Goal: Information Seeking & Learning: Learn about a topic

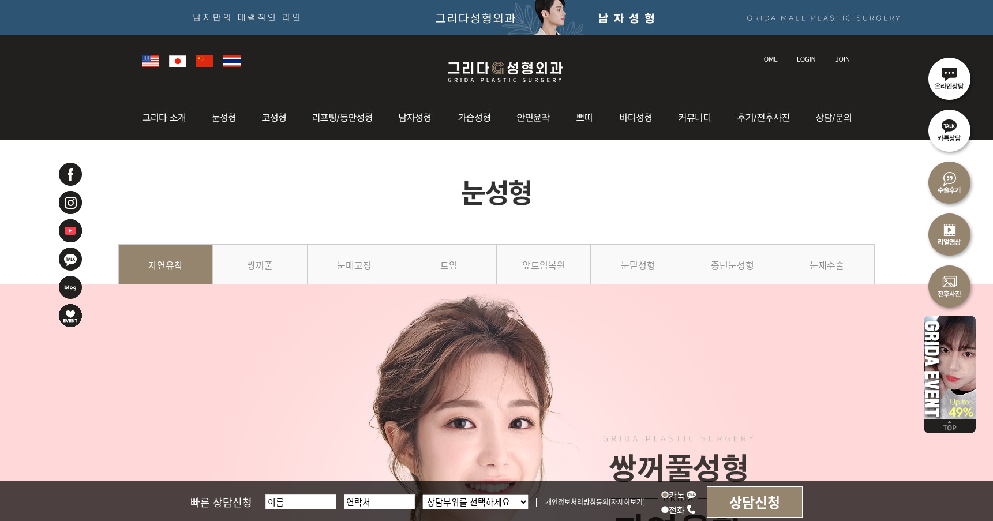
click at [502, 82] on img at bounding box center [505, 71] width 138 height 27
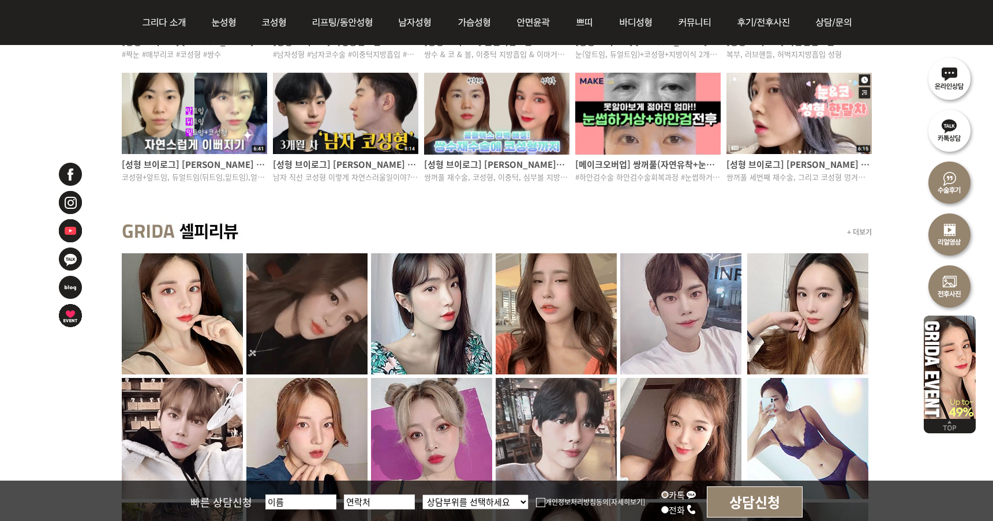
scroll to position [918, 0]
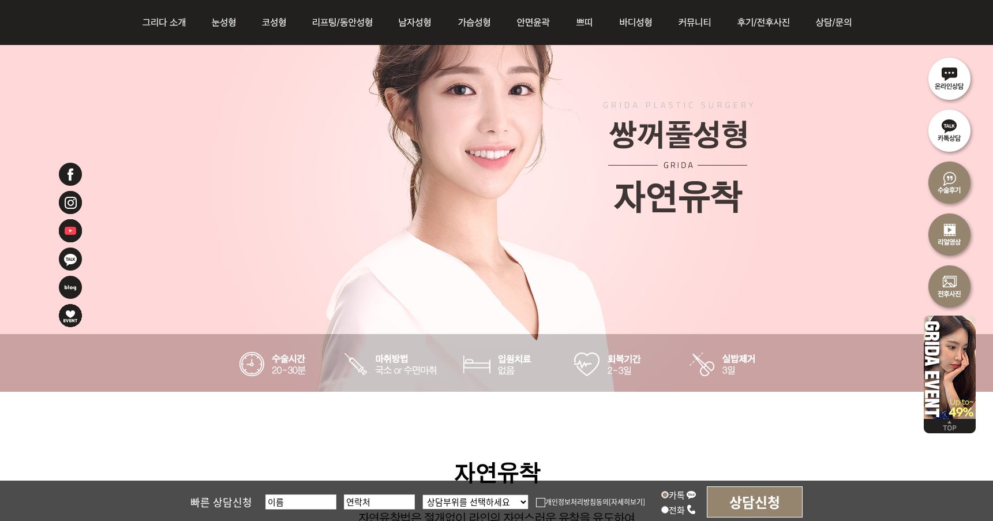
scroll to position [58, 0]
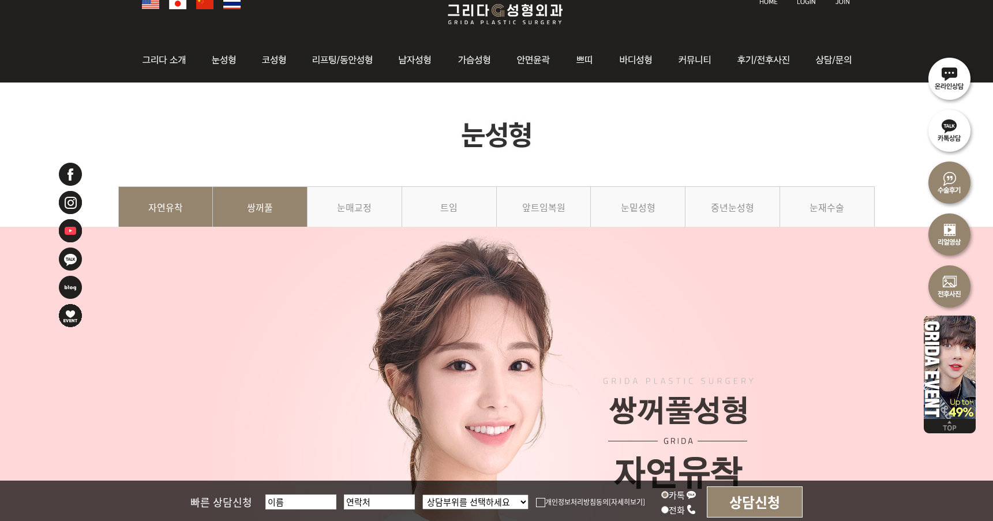
click at [263, 221] on link "쌍꺼풀" at bounding box center [260, 212] width 95 height 52
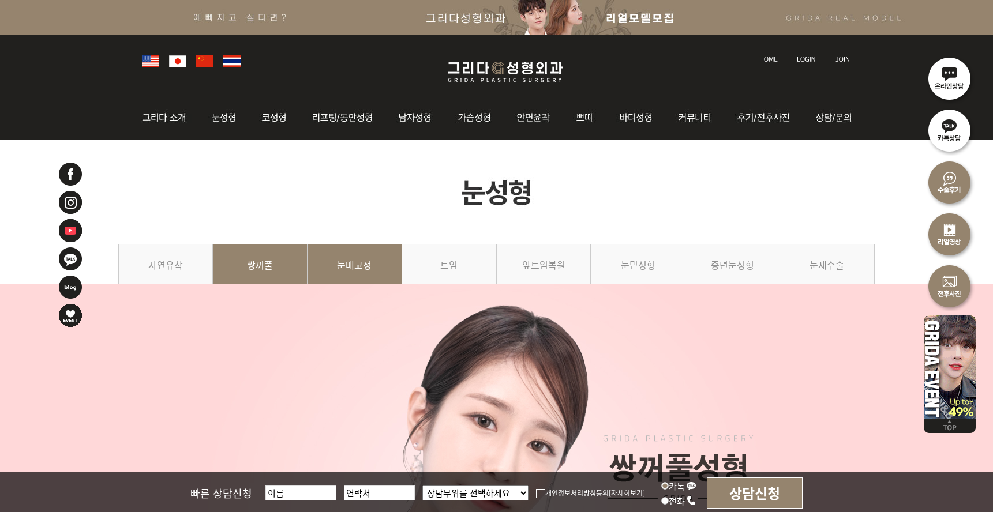
click at [336, 271] on link "눈매교정" at bounding box center [354, 270] width 95 height 52
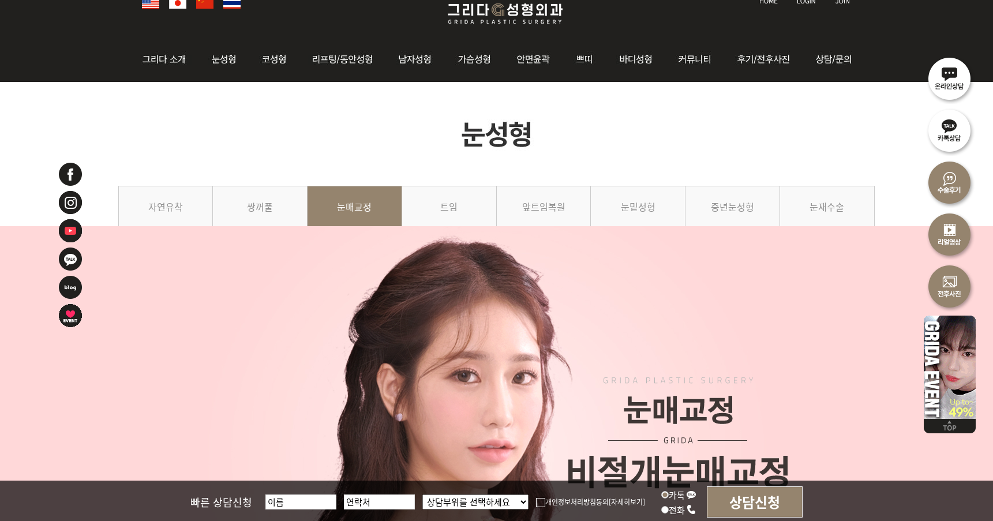
scroll to position [58, 0]
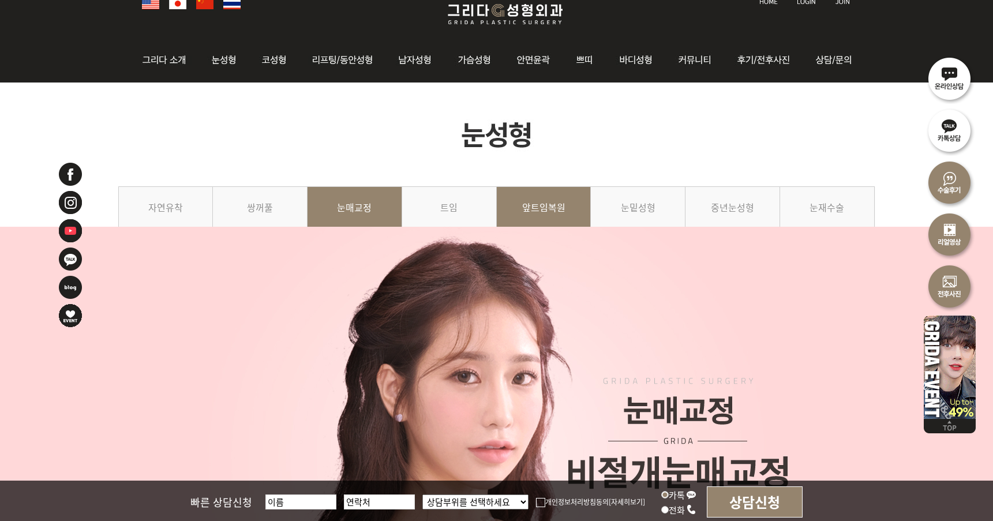
click at [511, 200] on link "앞트임복원" at bounding box center [544, 212] width 95 height 52
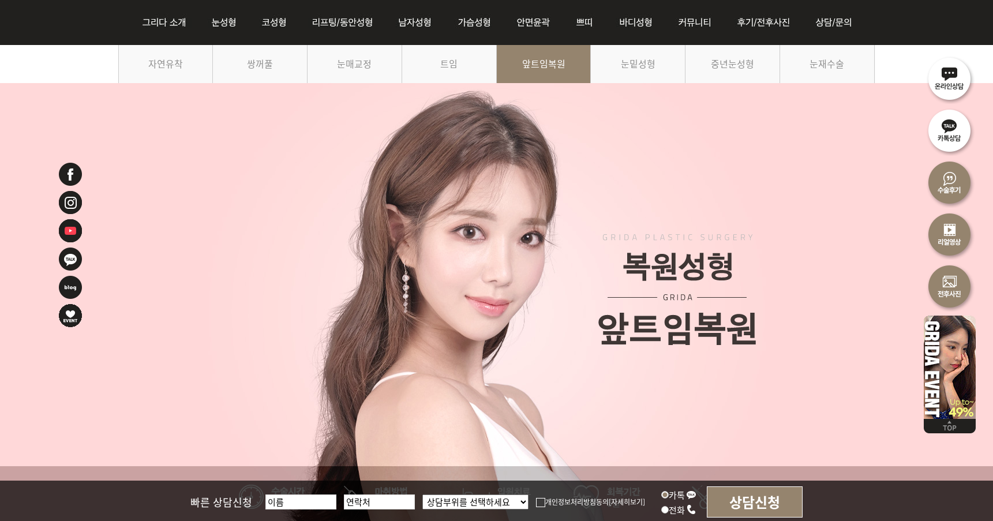
scroll to position [173, 0]
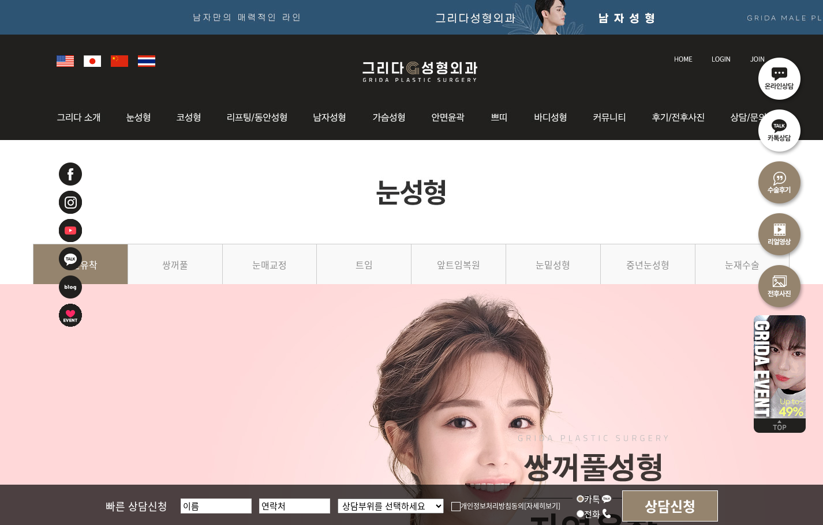
drag, startPoint x: 554, startPoint y: 316, endPoint x: 530, endPoint y: 307, distance: 25.7
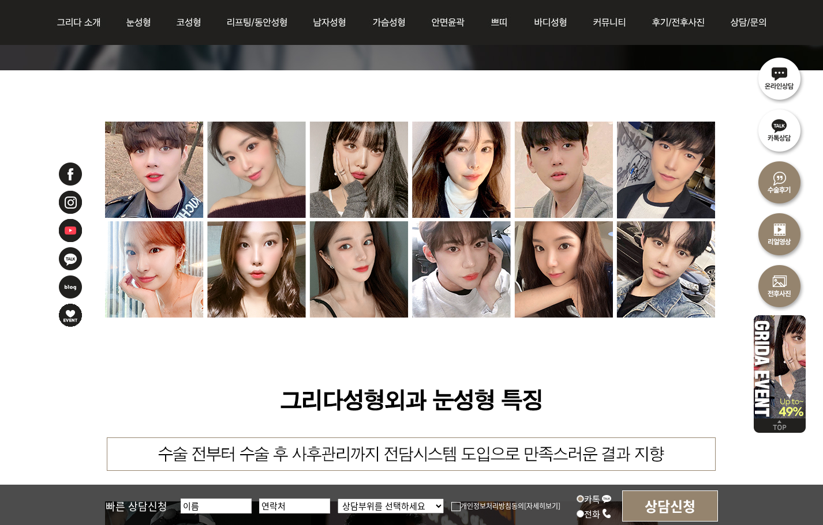
scroll to position [4730, 0]
